Goal: Navigation & Orientation: Find specific page/section

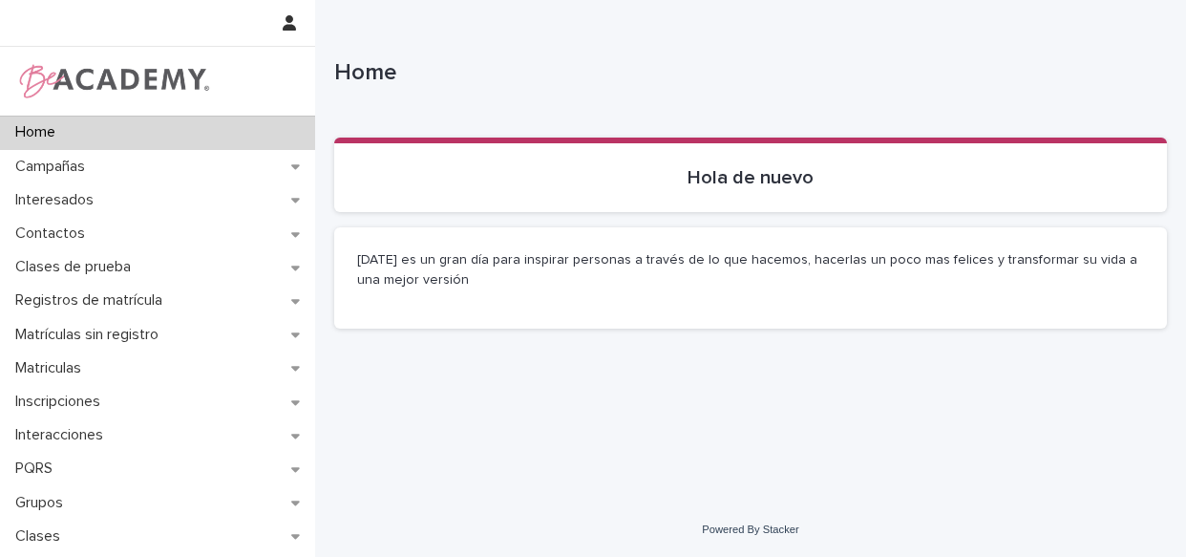
click at [105, 269] on p "Clases de prueba" at bounding box center [77, 267] width 138 height 18
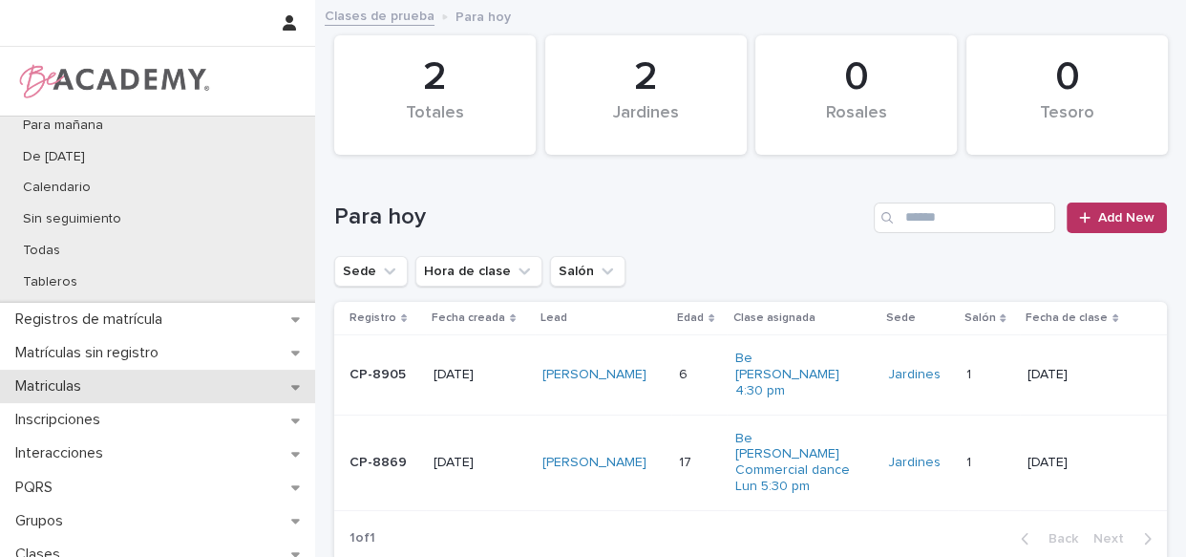
scroll to position [230, 0]
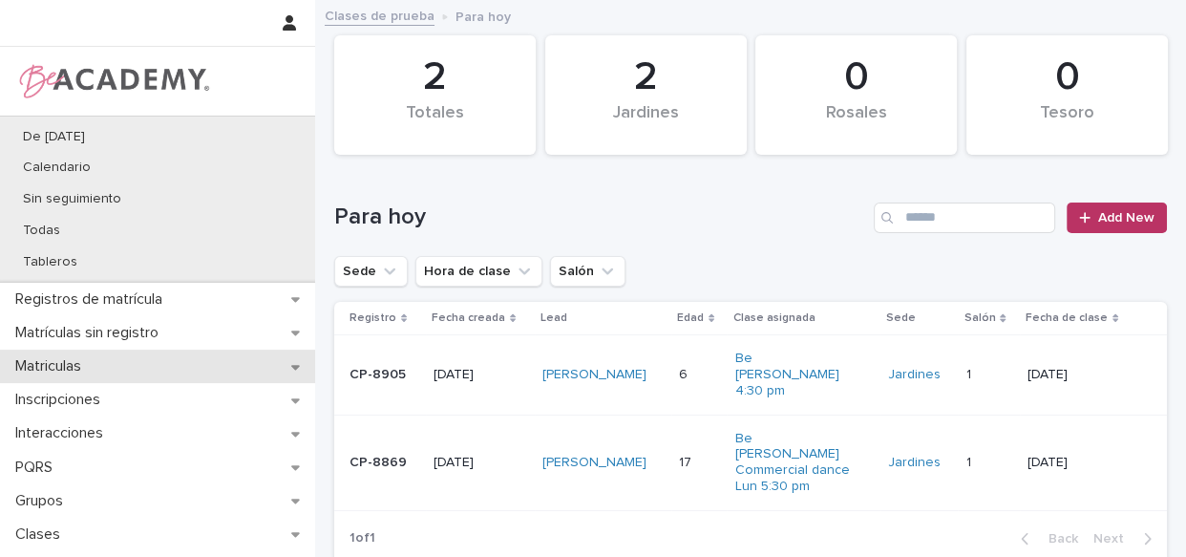
click at [57, 362] on p "Matriculas" at bounding box center [52, 366] width 89 height 18
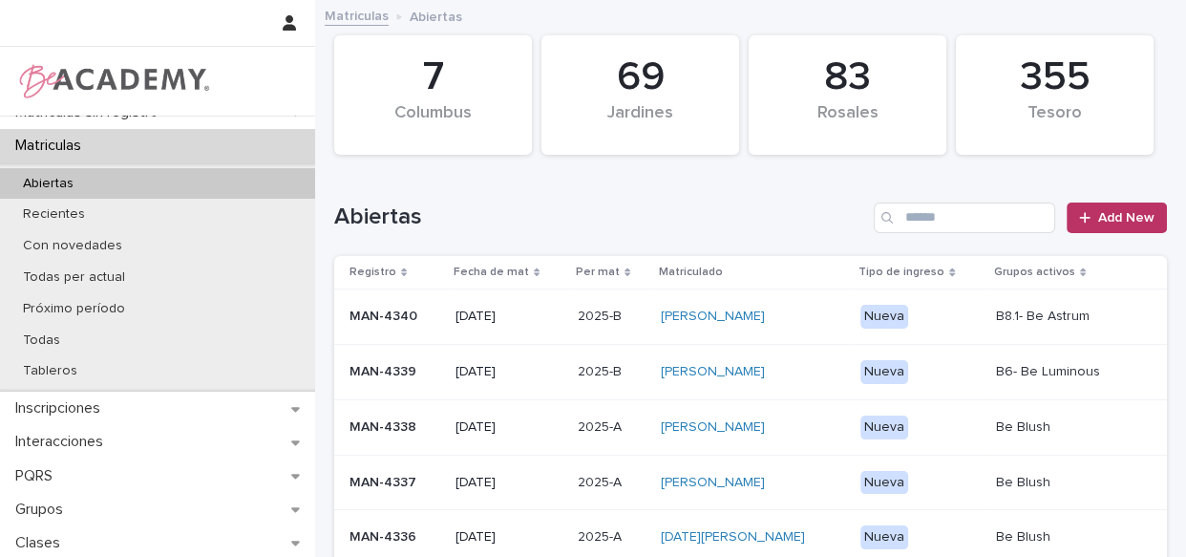
scroll to position [238, 0]
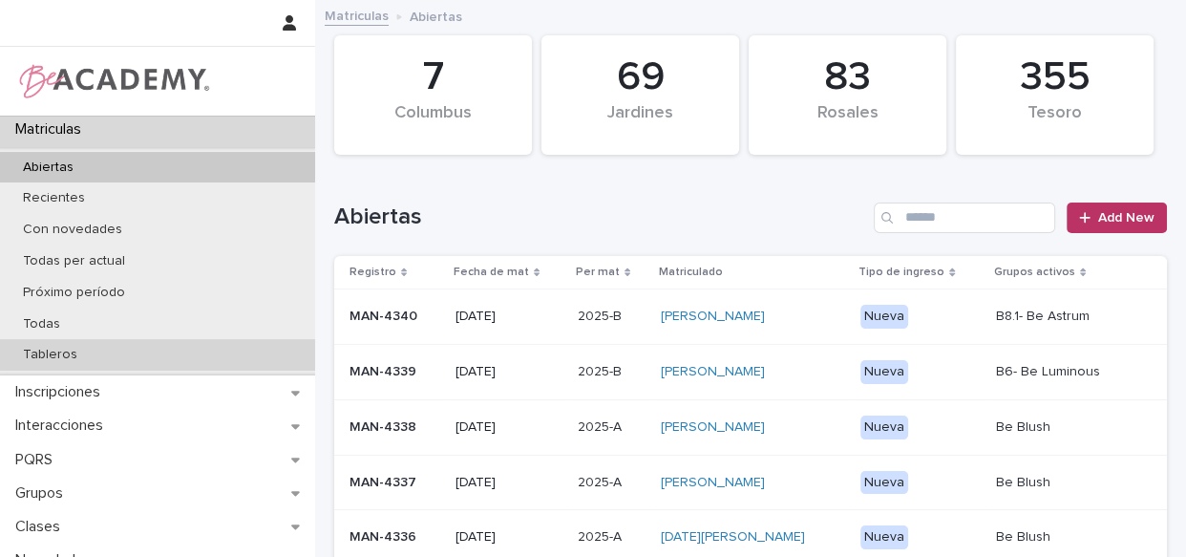
click at [76, 358] on p "Tableros" at bounding box center [50, 355] width 85 height 16
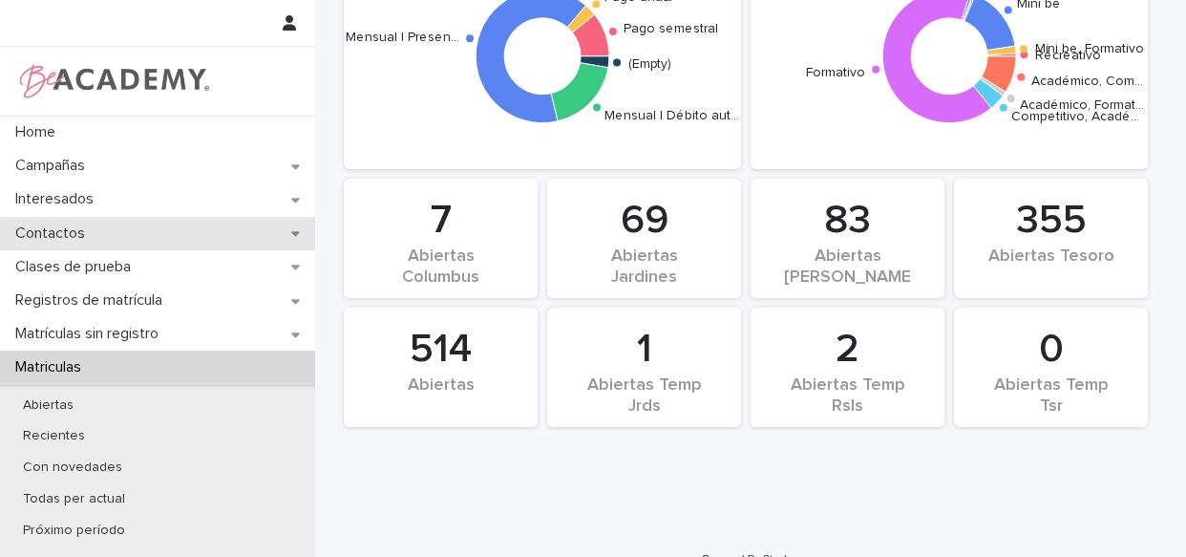
click at [53, 242] on p "Contactos" at bounding box center [54, 233] width 93 height 18
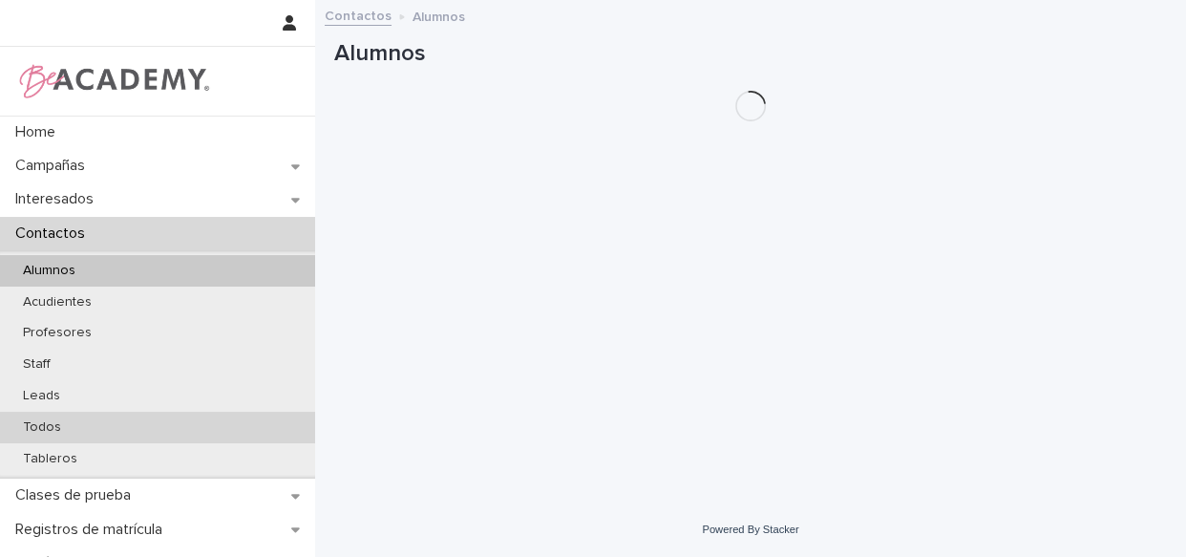
click at [38, 423] on p "Todos" at bounding box center [42, 427] width 69 height 16
